Goal: Book appointment/travel/reservation

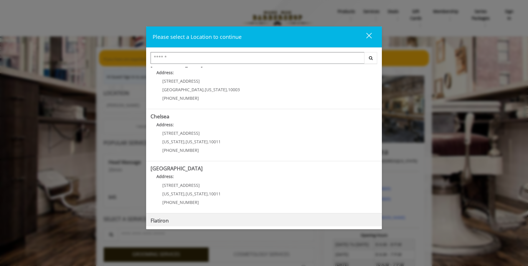
scroll to position [4, 0]
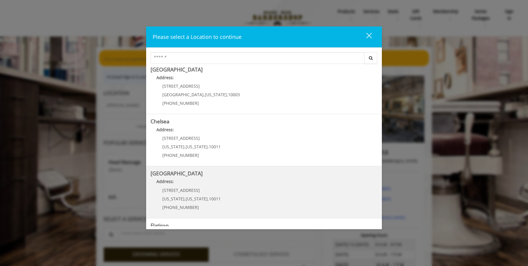
click at [179, 183] on Street "Address:" at bounding box center [264, 183] width 227 height 9
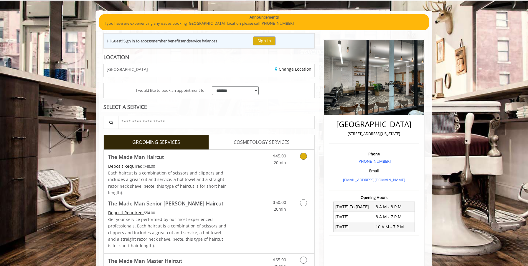
click at [297, 166] on link "Grooming services" at bounding box center [302, 158] width 15 height 16
